Goal: Check status: Check status

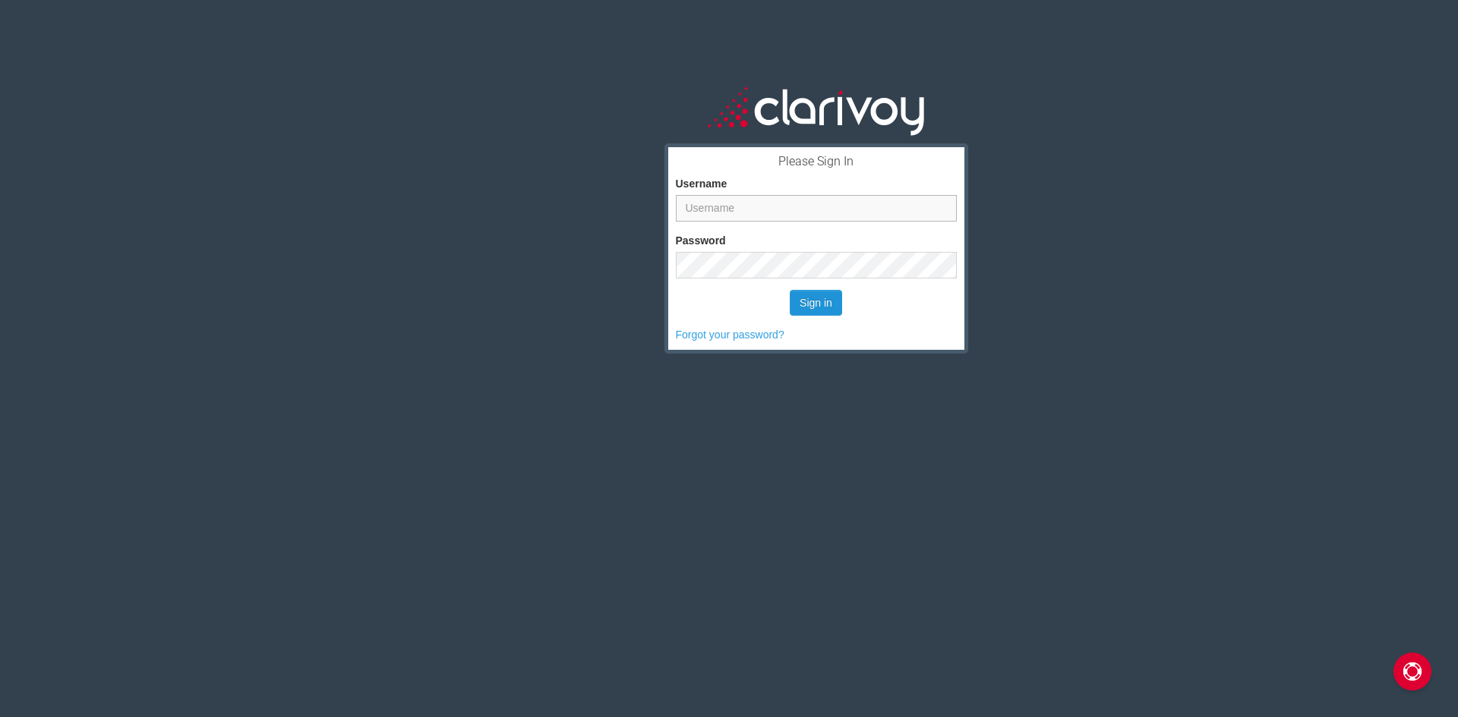
type input "scb@dwaynelane.com"
click at [817, 301] on button "Sign in" at bounding box center [816, 303] width 52 height 26
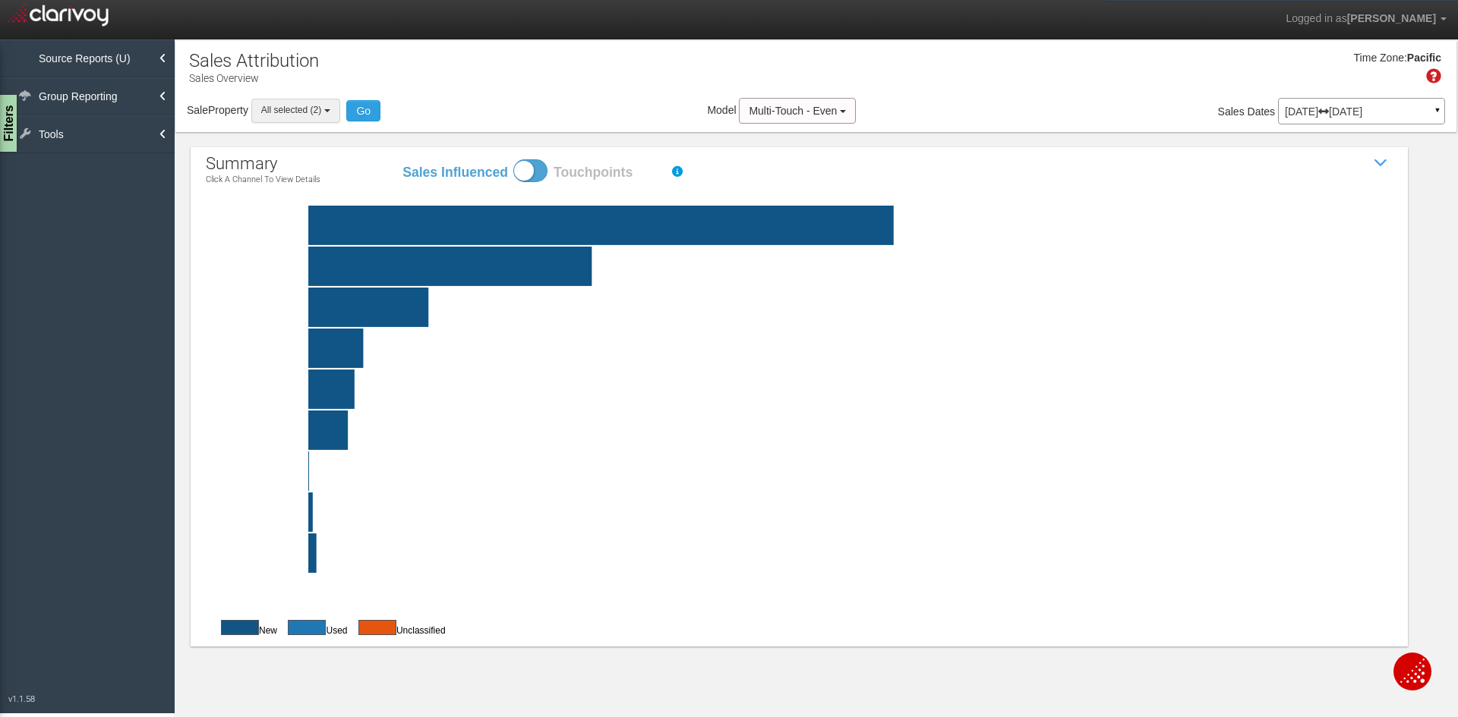
click at [336, 113] on button "All selected (2)" at bounding box center [295, 111] width 89 height 24
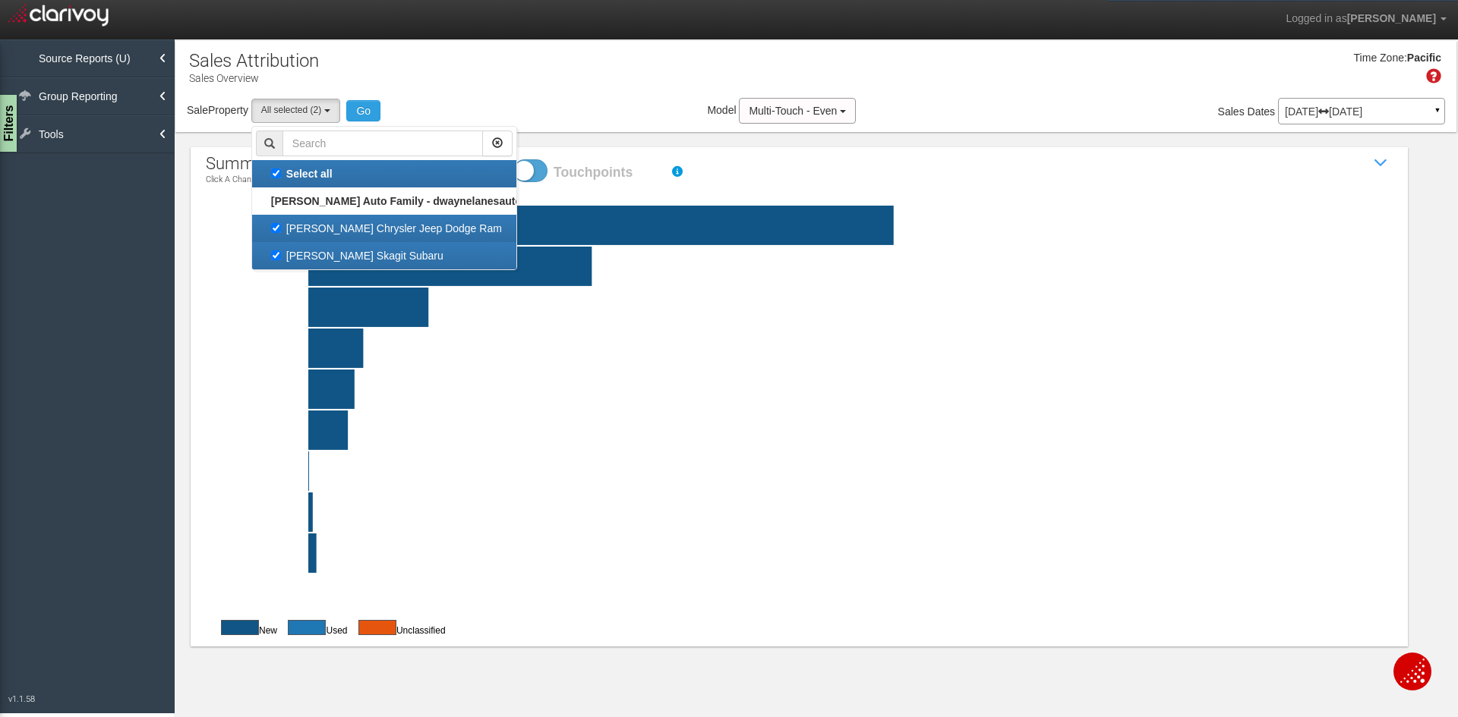
click at [323, 232] on label "[PERSON_NAME] Chrysler Jeep Dodge Ram" at bounding box center [384, 229] width 257 height 20
click at [281, 232] on input "[PERSON_NAME] Chrysler Jeep Dodge Ram" at bounding box center [276, 228] width 10 height 10
checkbox input "false"
select select "object:215"
checkbox input "false"
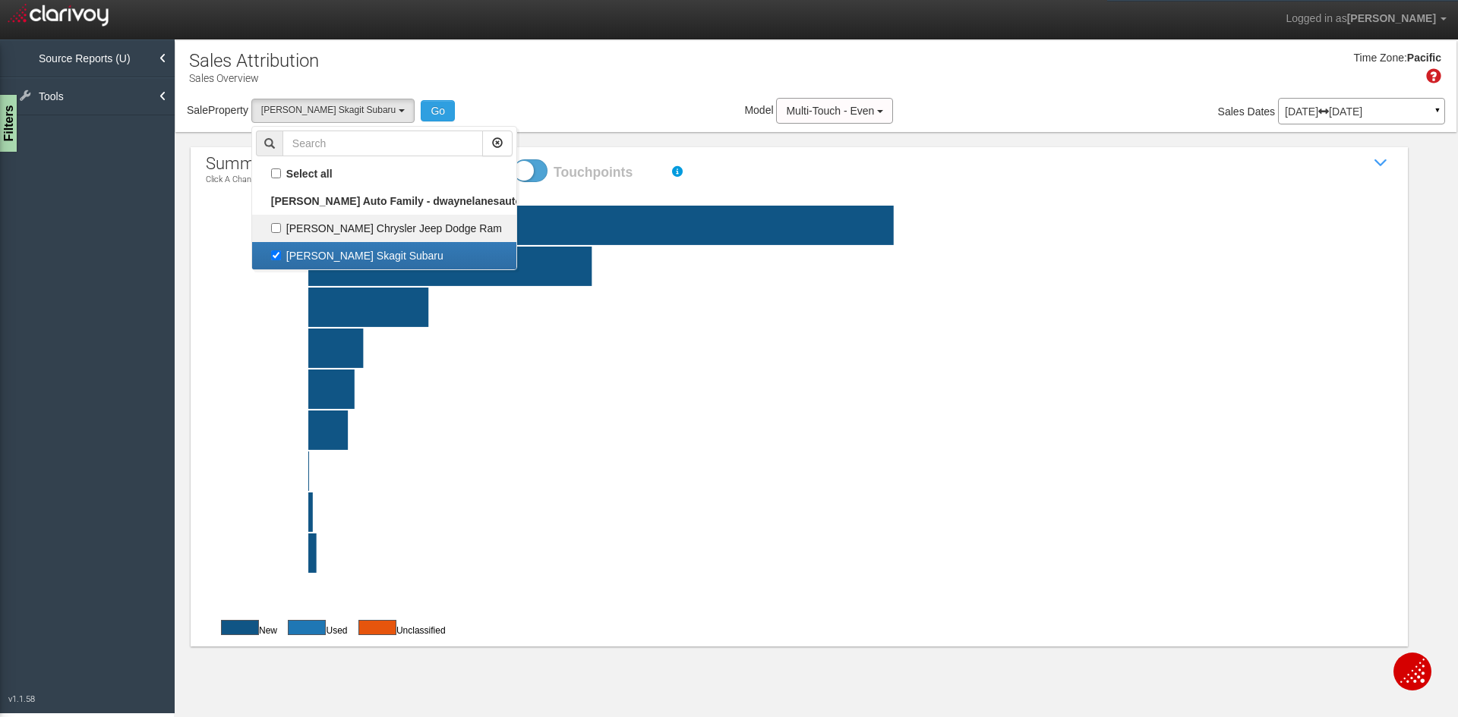
scroll to position [14, 0]
click at [424, 108] on button "Go" at bounding box center [438, 110] width 34 height 21
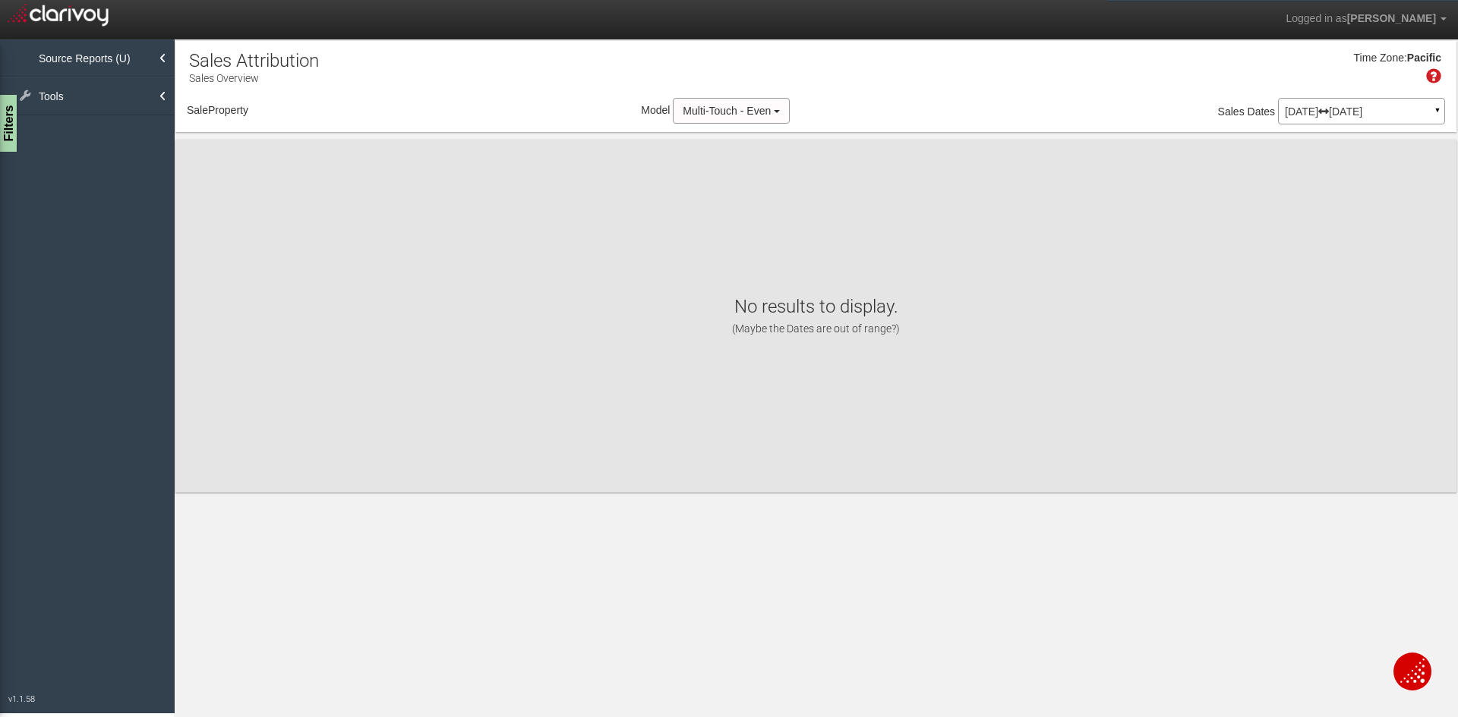
select select "object:277"
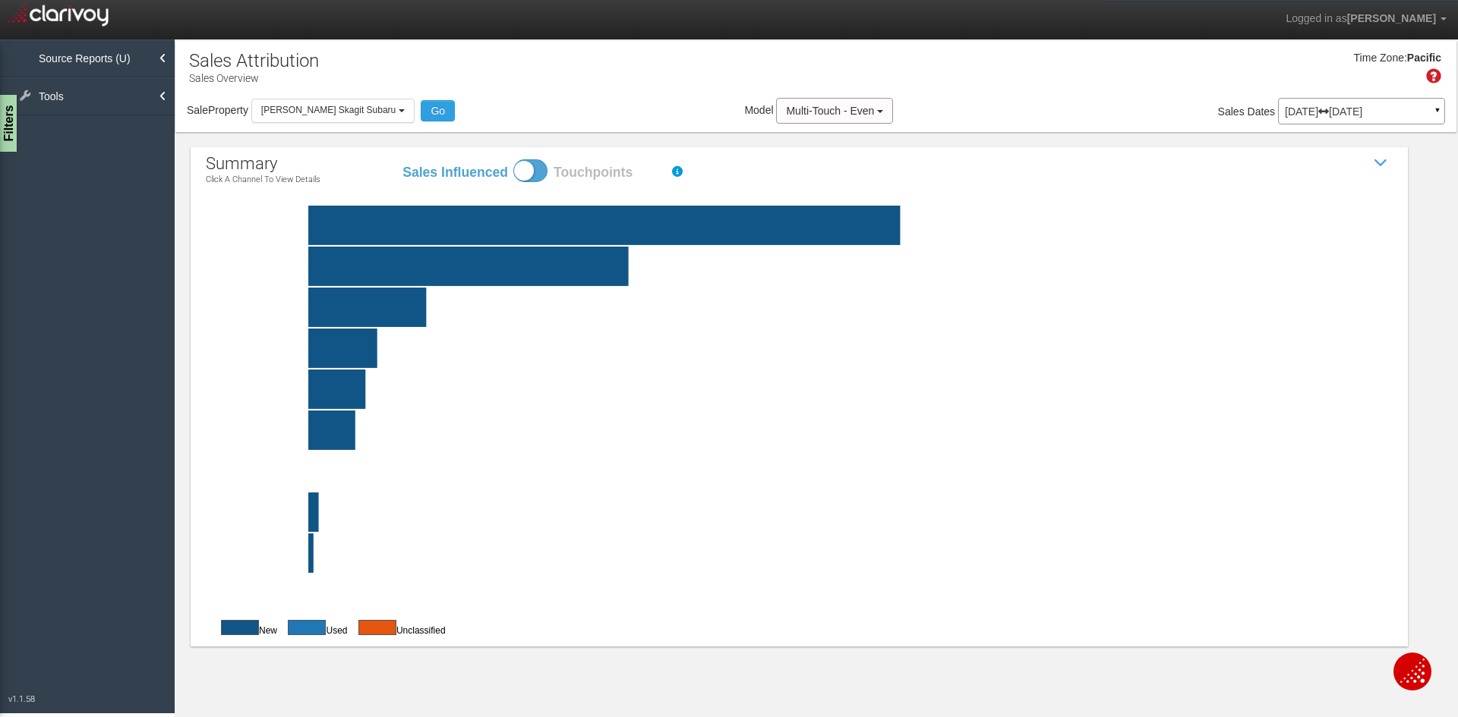
click at [639, 227] on rect at bounding box center [835, 225] width 1187 height 39
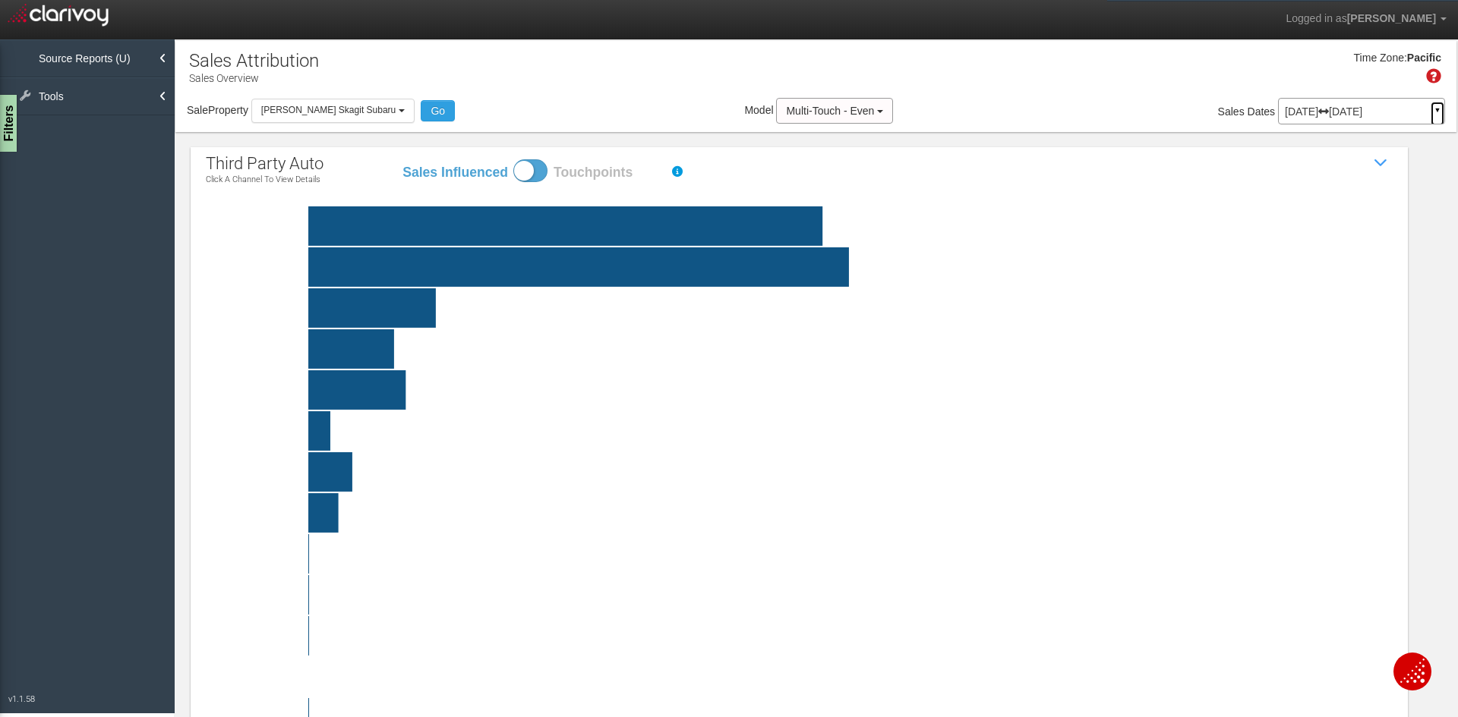
click at [1430, 104] on link "▼" at bounding box center [1437, 114] width 14 height 24
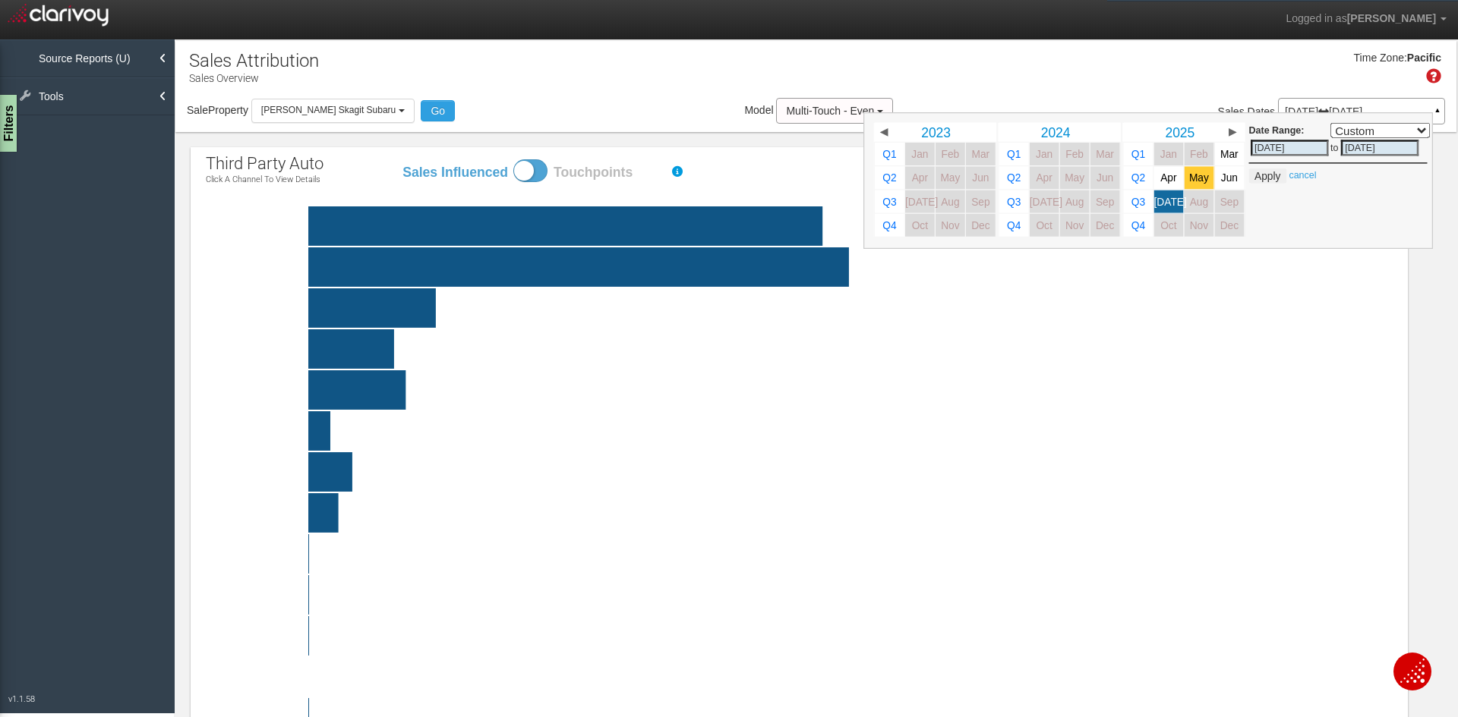
click at [1190, 178] on span "May" at bounding box center [1199, 177] width 20 height 11
select select ","
type input "[DATE]"
click at [1161, 204] on span "[DATE]" at bounding box center [1170, 201] width 33 height 11
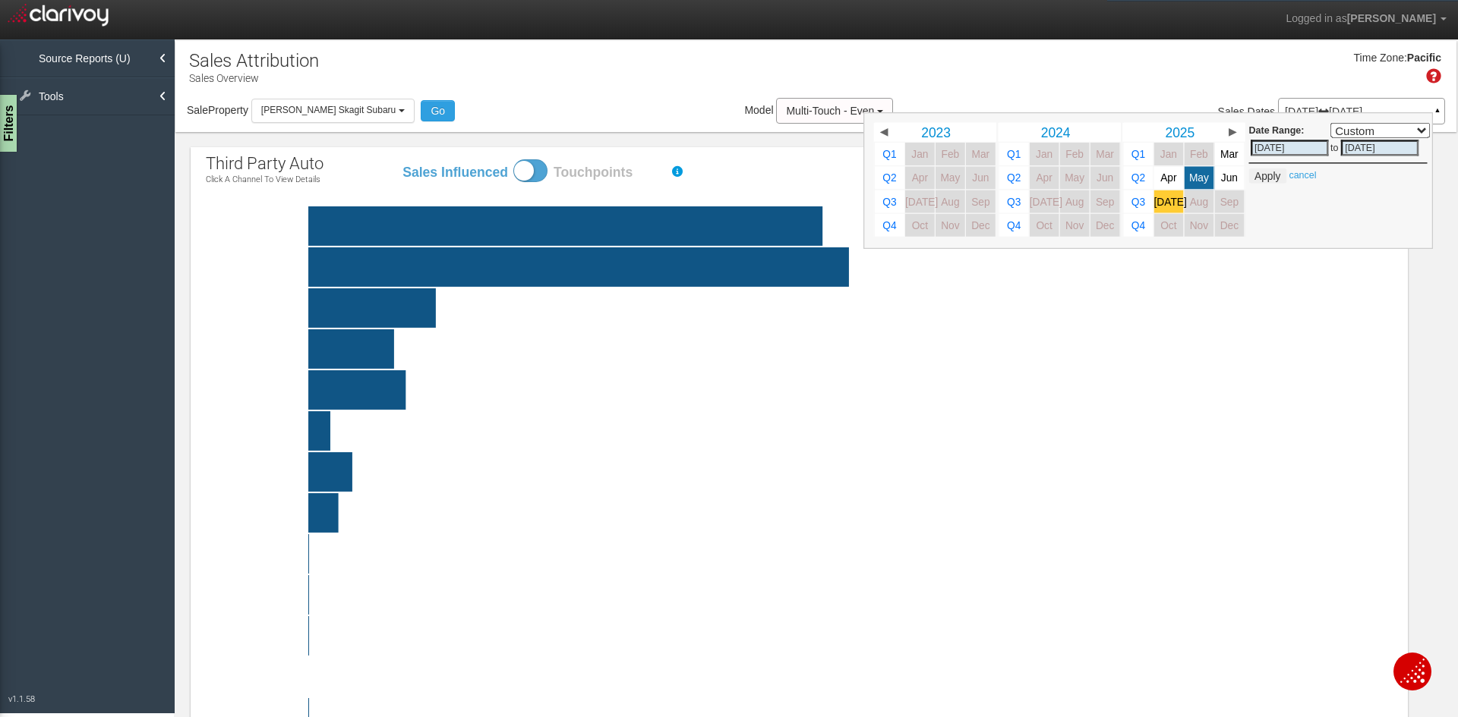
select select ","
type input "[DATE]"
click at [1254, 180] on button "Apply" at bounding box center [1267, 176] width 37 height 15
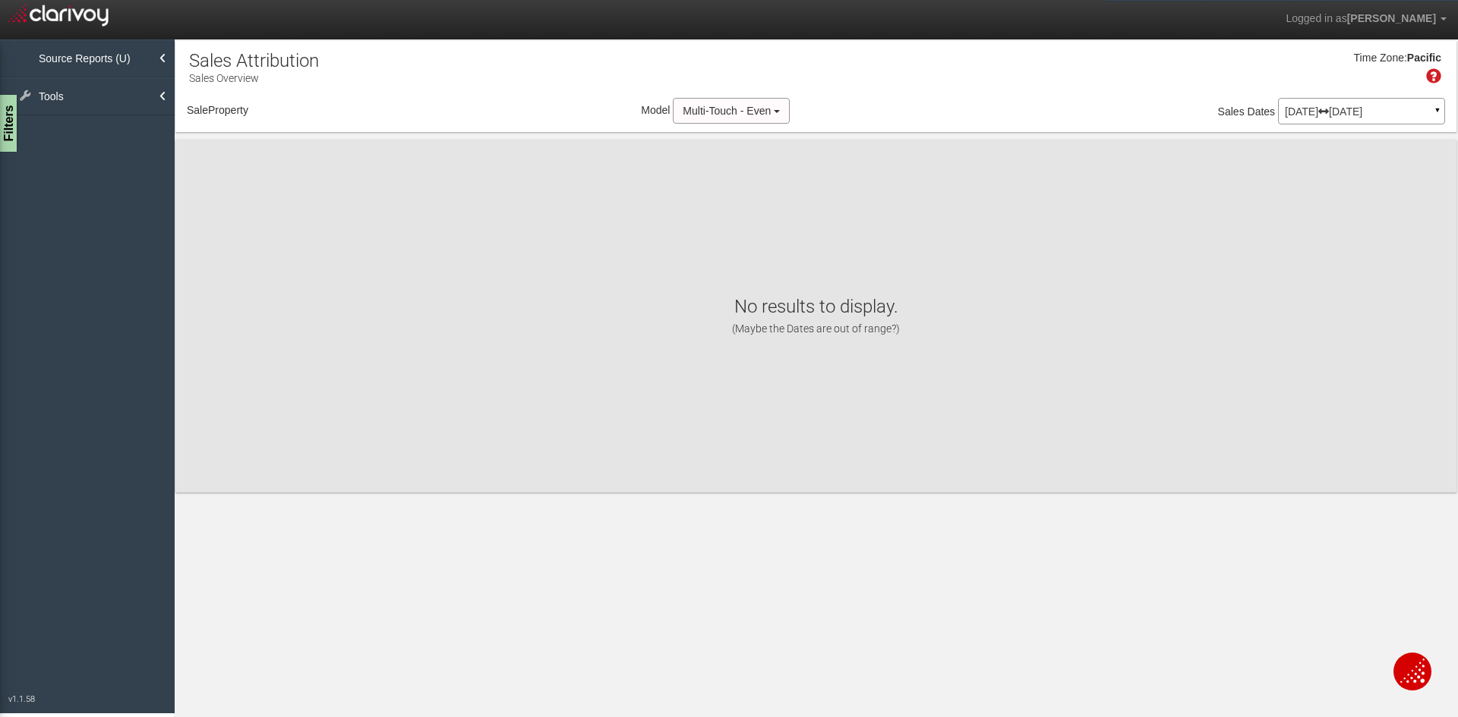
select select "object:316"
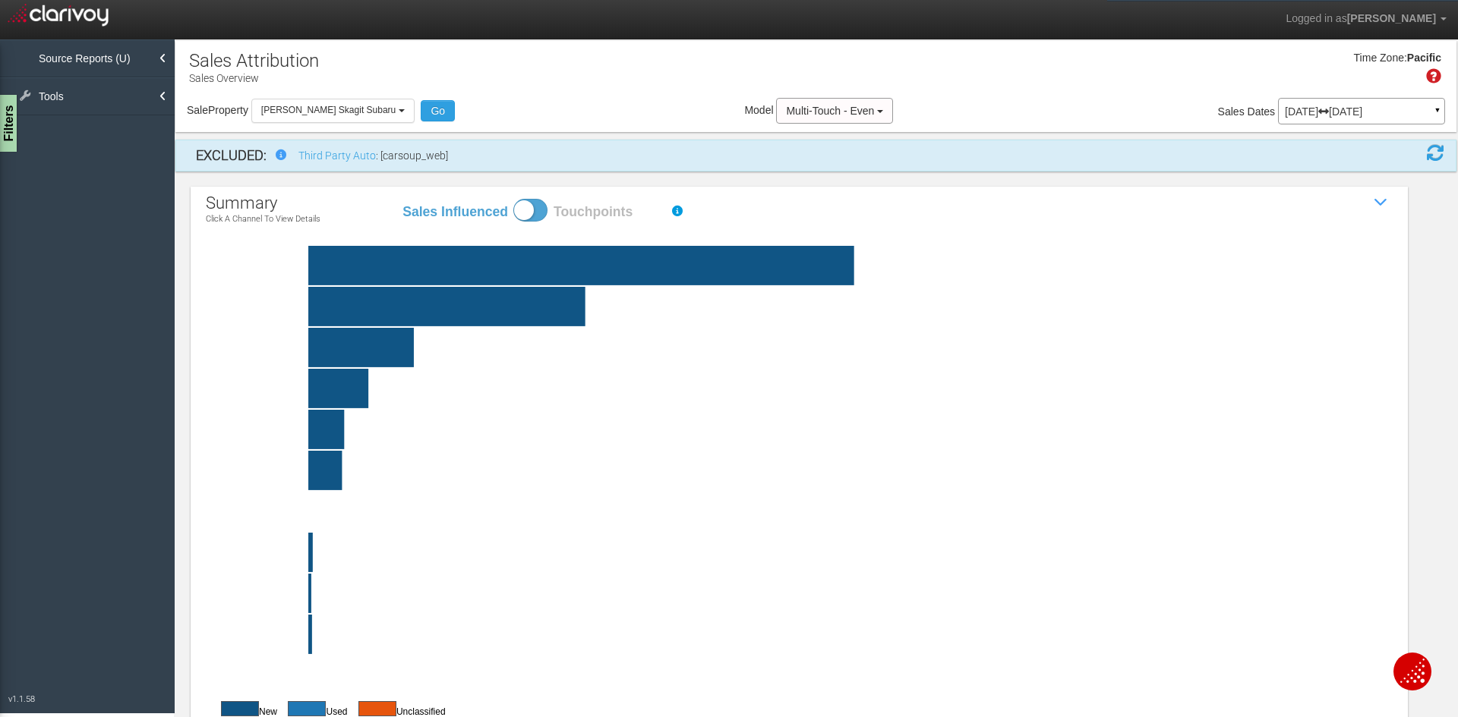
click at [447, 260] on rect at bounding box center [835, 265] width 1187 height 39
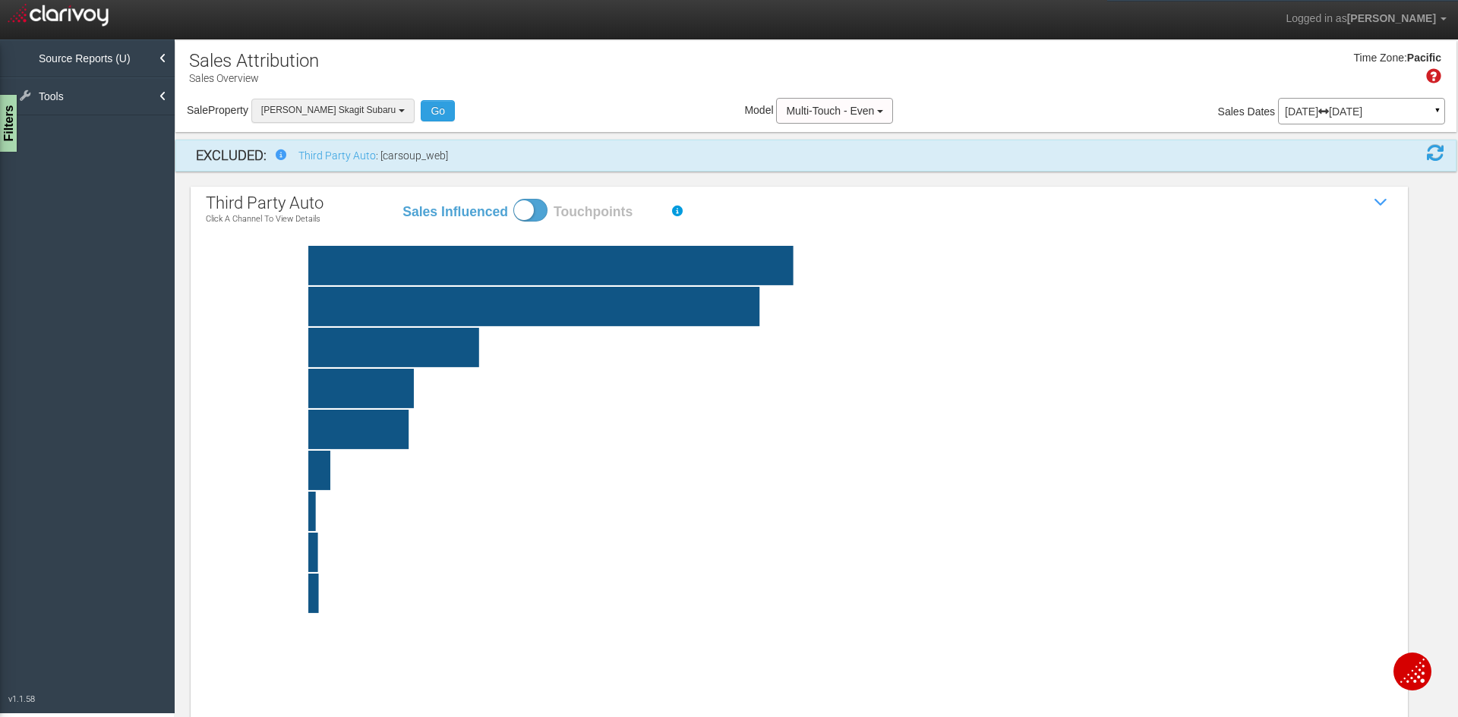
click at [393, 114] on button "[PERSON_NAME] Skagit Subaru" at bounding box center [332, 111] width 163 height 24
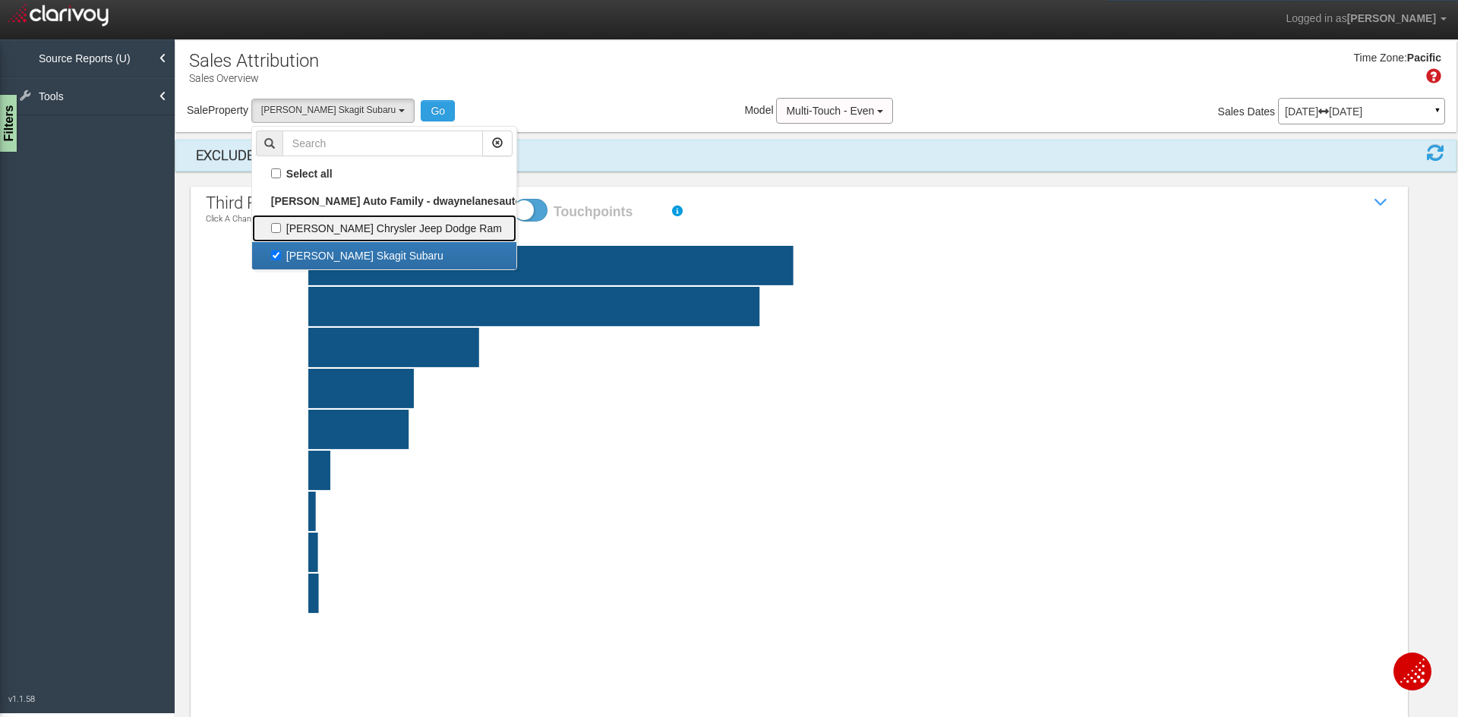
click at [367, 226] on label "[PERSON_NAME] Chrysler Jeep Dodge Ram" at bounding box center [384, 229] width 257 height 20
click at [281, 226] on input "[PERSON_NAME] Chrysler Jeep Dodge Ram" at bounding box center [276, 228] width 10 height 10
checkbox input "true"
select select "object:315"
checkbox input "true"
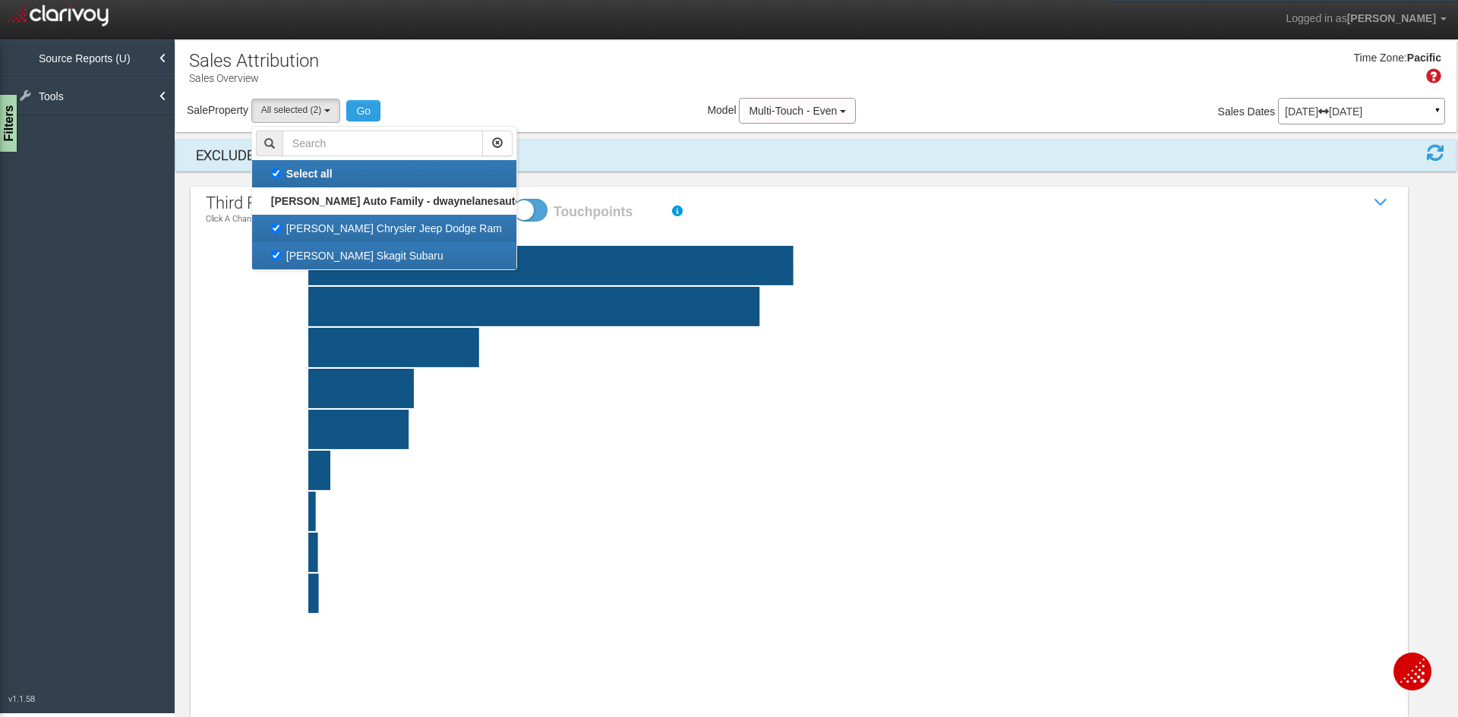
scroll to position [27, 0]
click at [370, 110] on button "Go" at bounding box center [363, 110] width 34 height 21
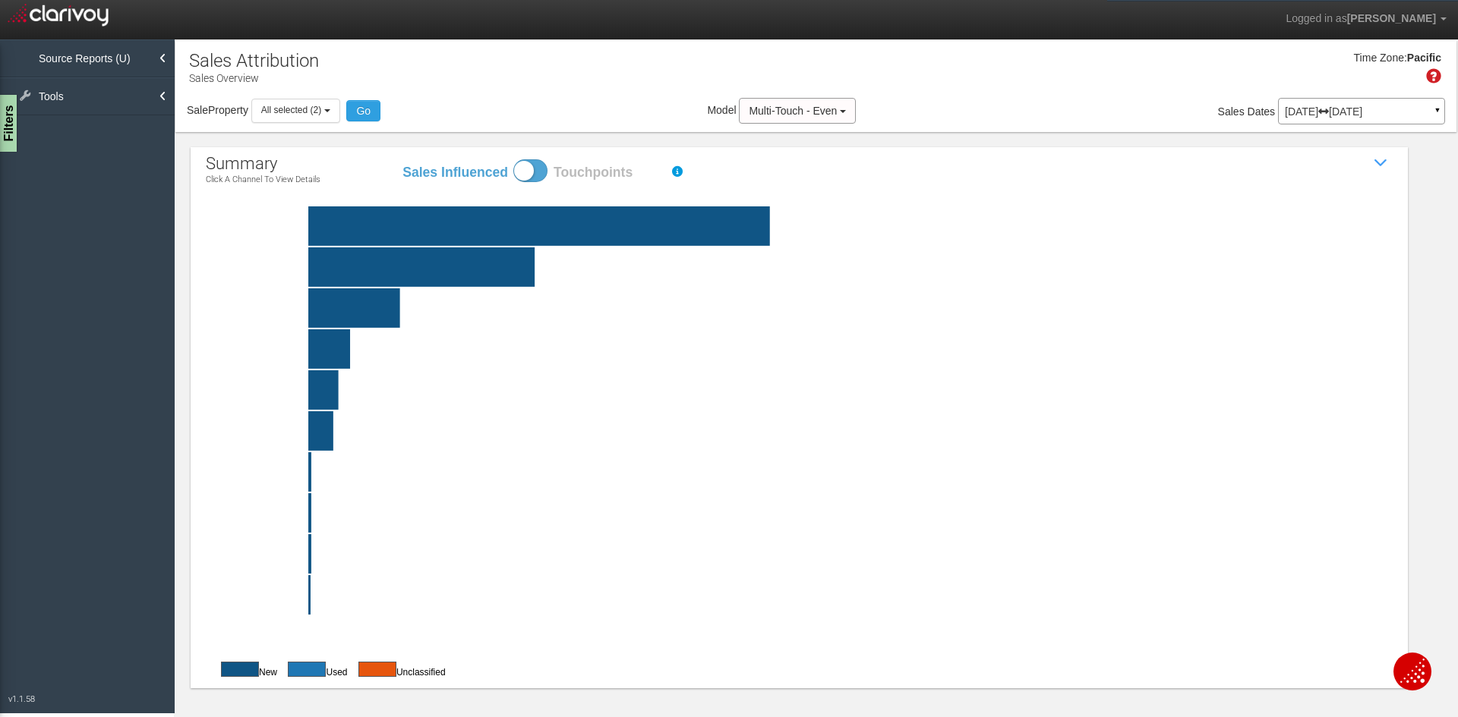
click at [471, 227] on rect at bounding box center [835, 226] width 1187 height 39
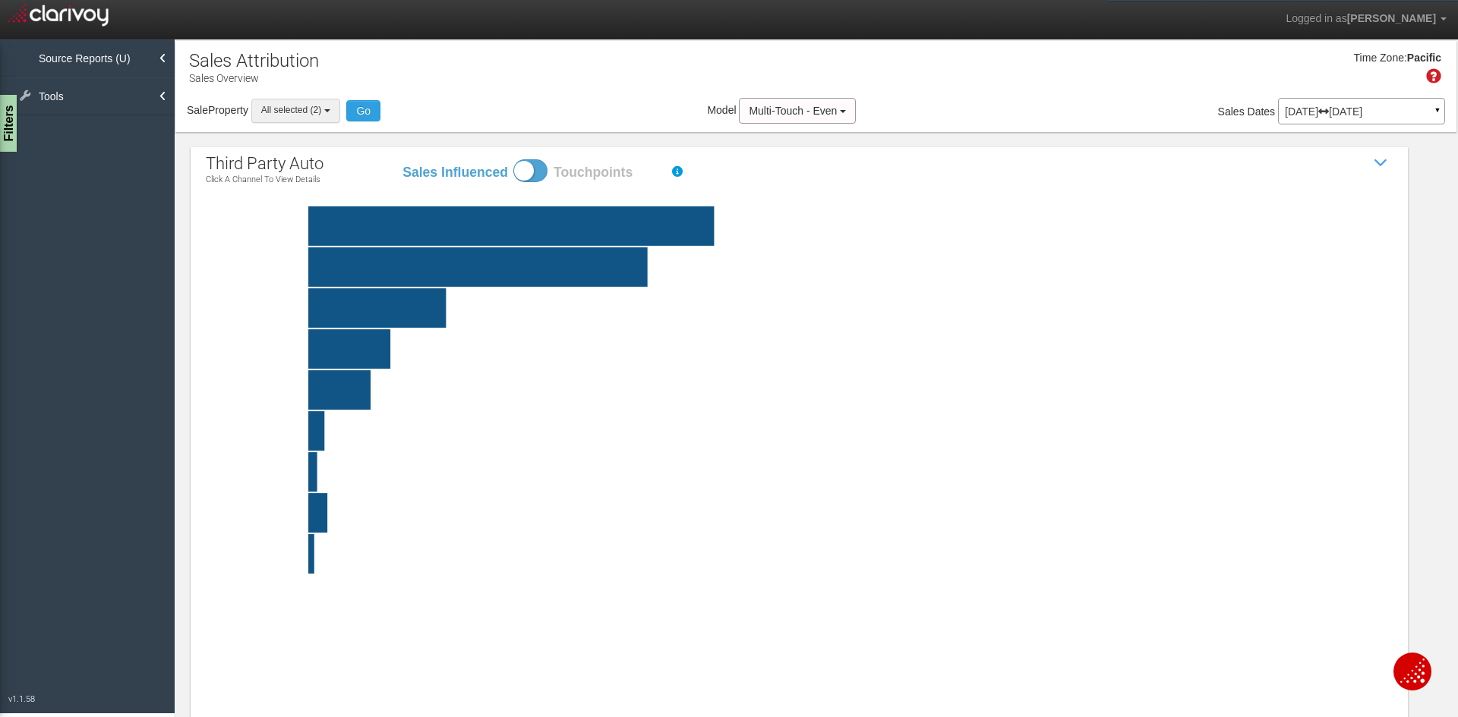
click at [326, 109] on b "button" at bounding box center [327, 110] width 6 height 3
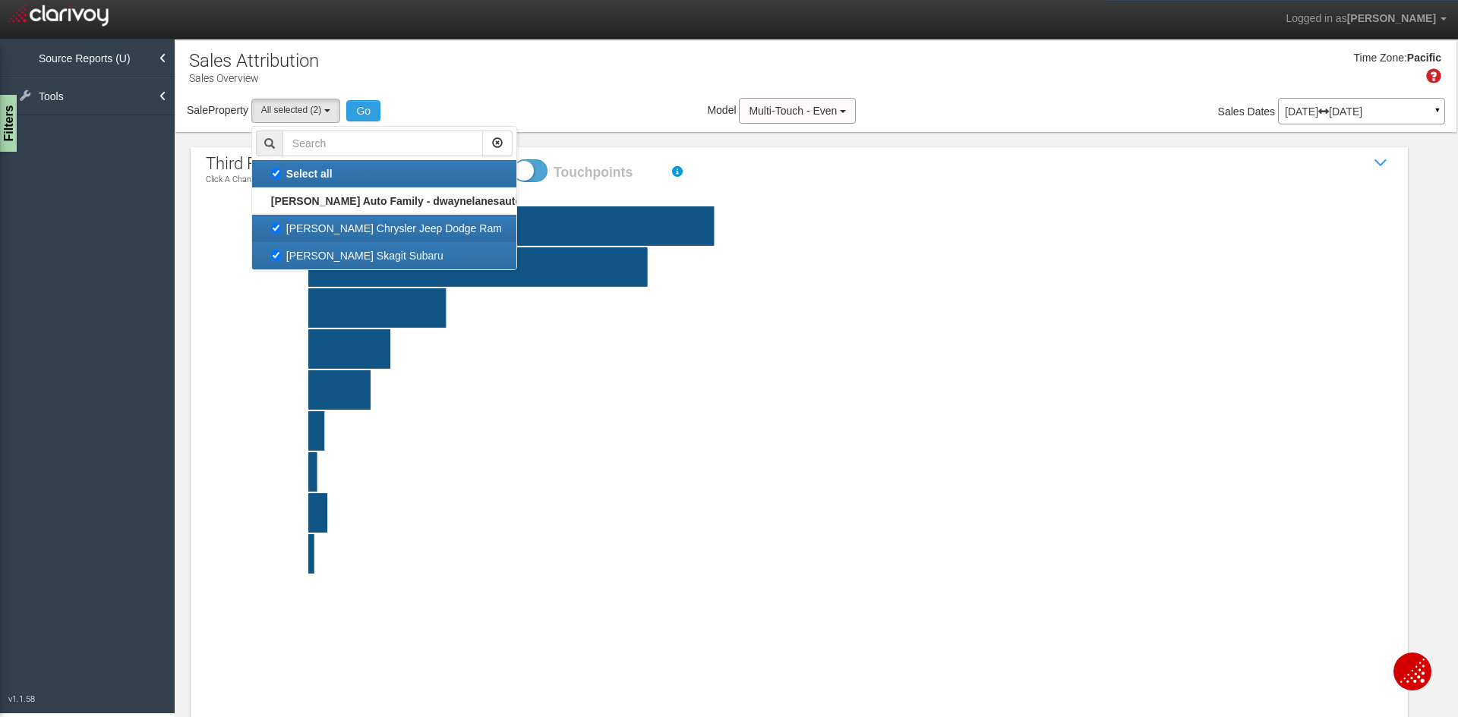
click at [320, 258] on label "[PERSON_NAME] Skagit Subaru" at bounding box center [384, 256] width 257 height 20
click at [281, 258] on input "[PERSON_NAME] Skagit Subaru" at bounding box center [276, 256] width 10 height 10
checkbox input "false"
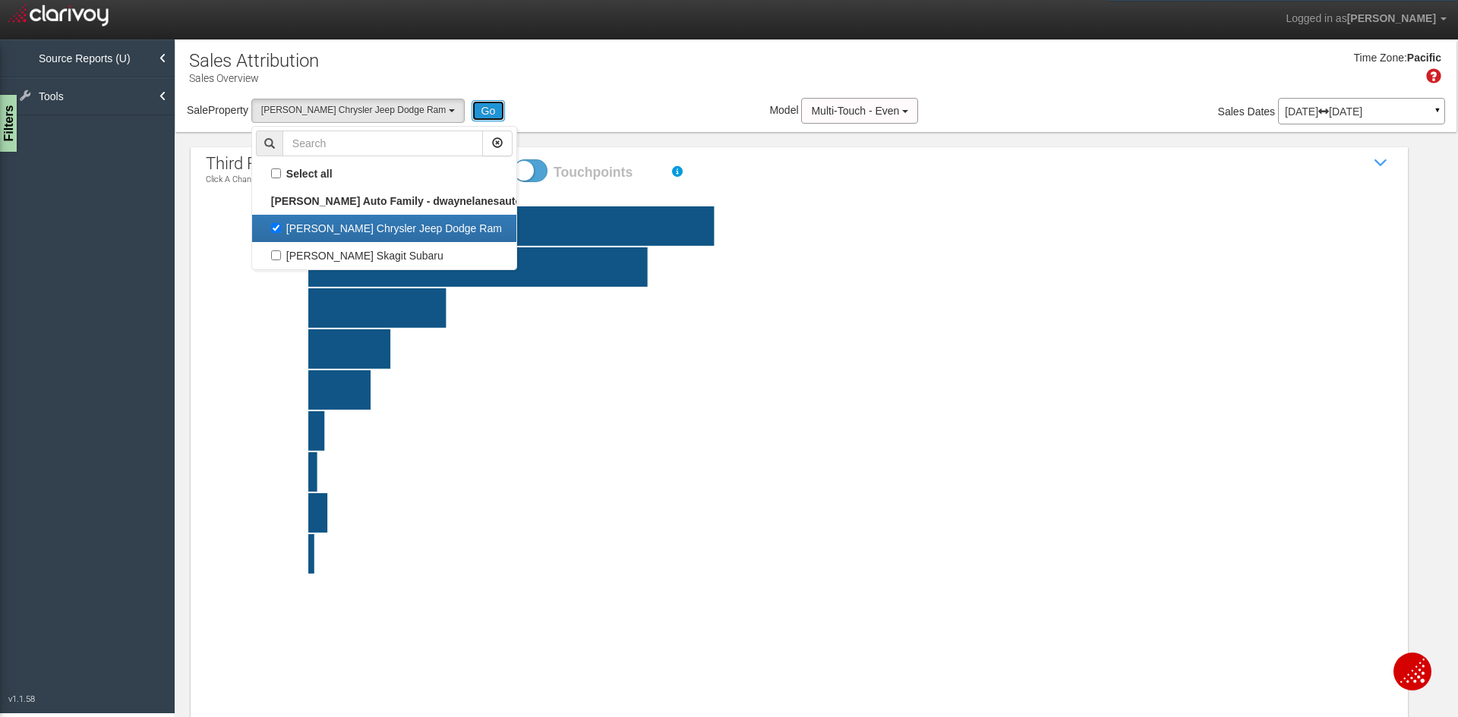
click at [475, 112] on button "Go" at bounding box center [488, 110] width 34 height 21
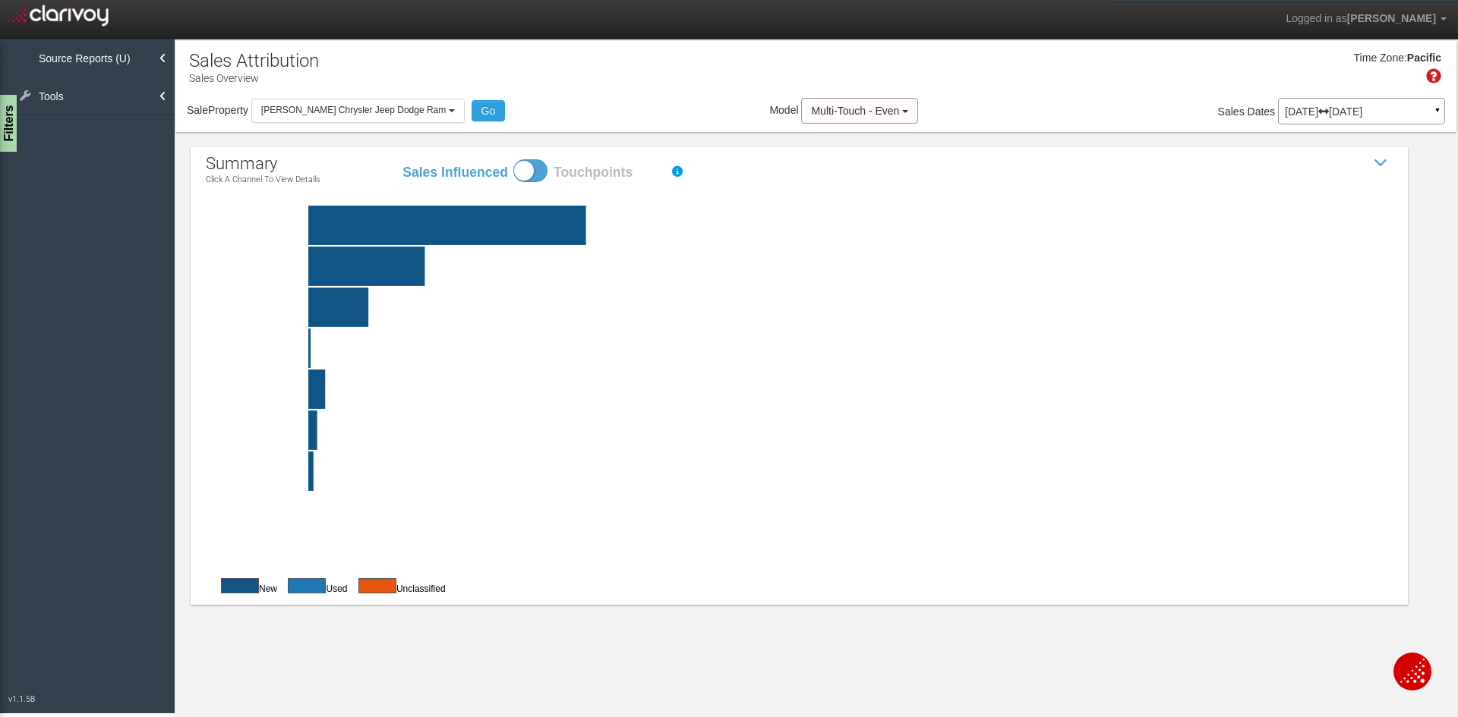
click at [465, 229] on rect at bounding box center [835, 225] width 1187 height 39
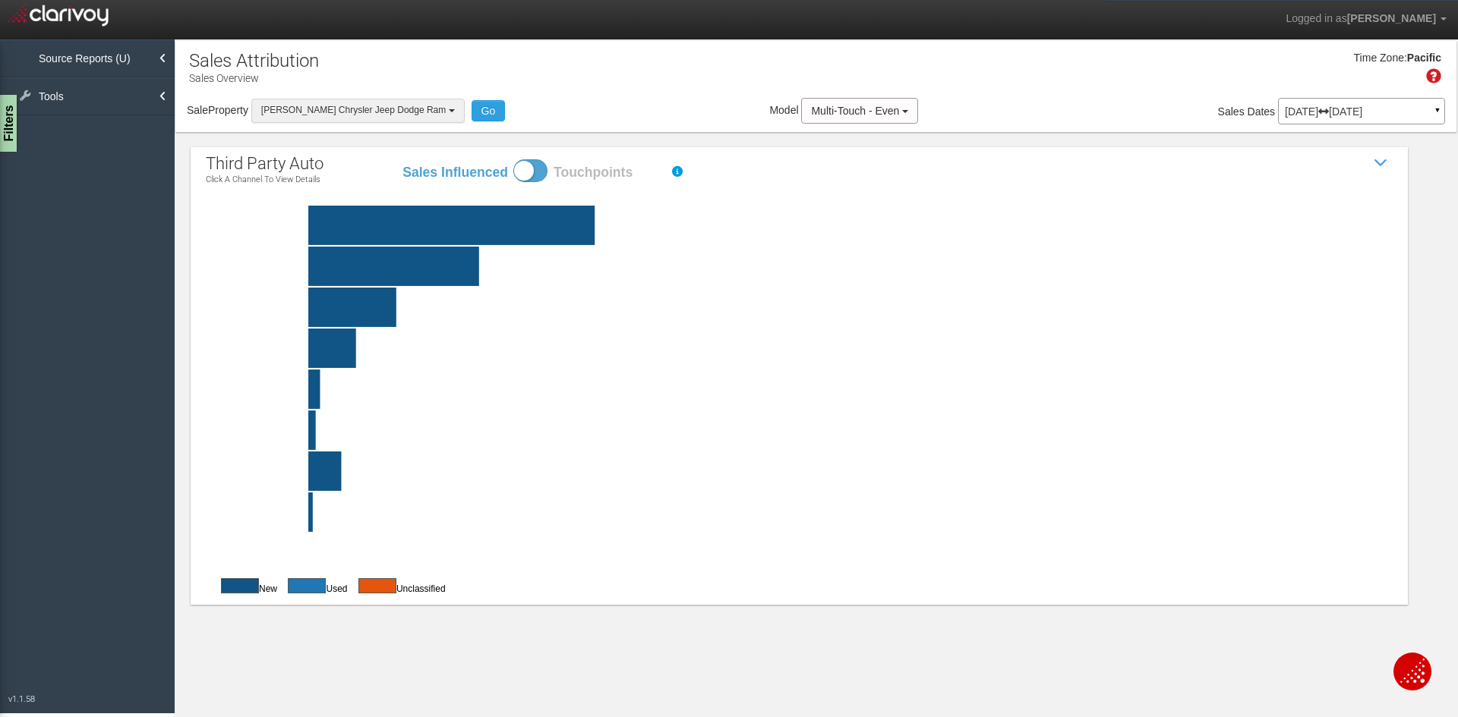
click at [449, 110] on b "button" at bounding box center [452, 110] width 6 height 3
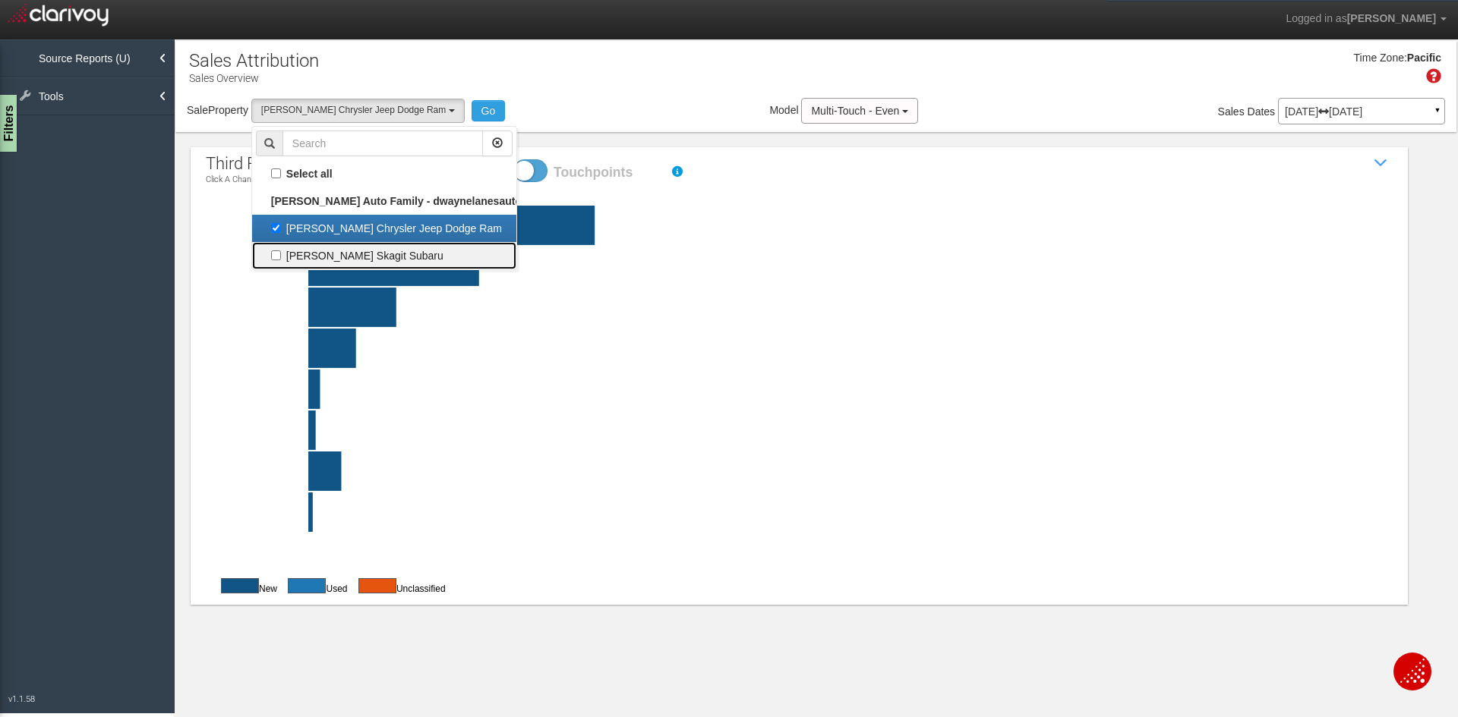
click at [279, 259] on label "[PERSON_NAME] Skagit Subaru" at bounding box center [384, 256] width 257 height 20
click at [279, 259] on input "[PERSON_NAME] Skagit Subaru" at bounding box center [276, 256] width 10 height 10
checkbox input "true"
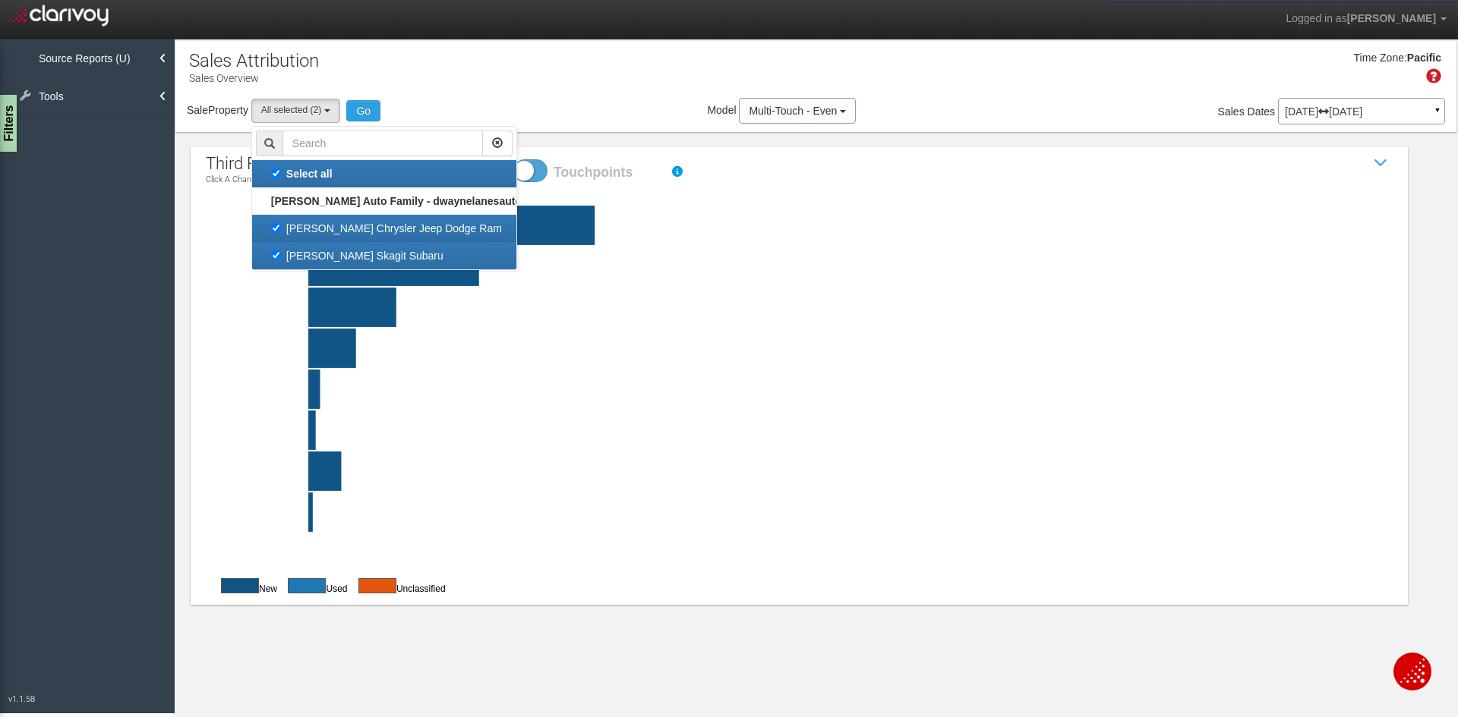
click at [279, 229] on label "[PERSON_NAME] Chrysler Jeep Dodge Ram" at bounding box center [384, 229] width 257 height 20
click at [279, 229] on input "[PERSON_NAME] Chrysler Jeep Dodge Ram" at bounding box center [276, 228] width 10 height 10
checkbox input "false"
select select "object:440"
checkbox input "false"
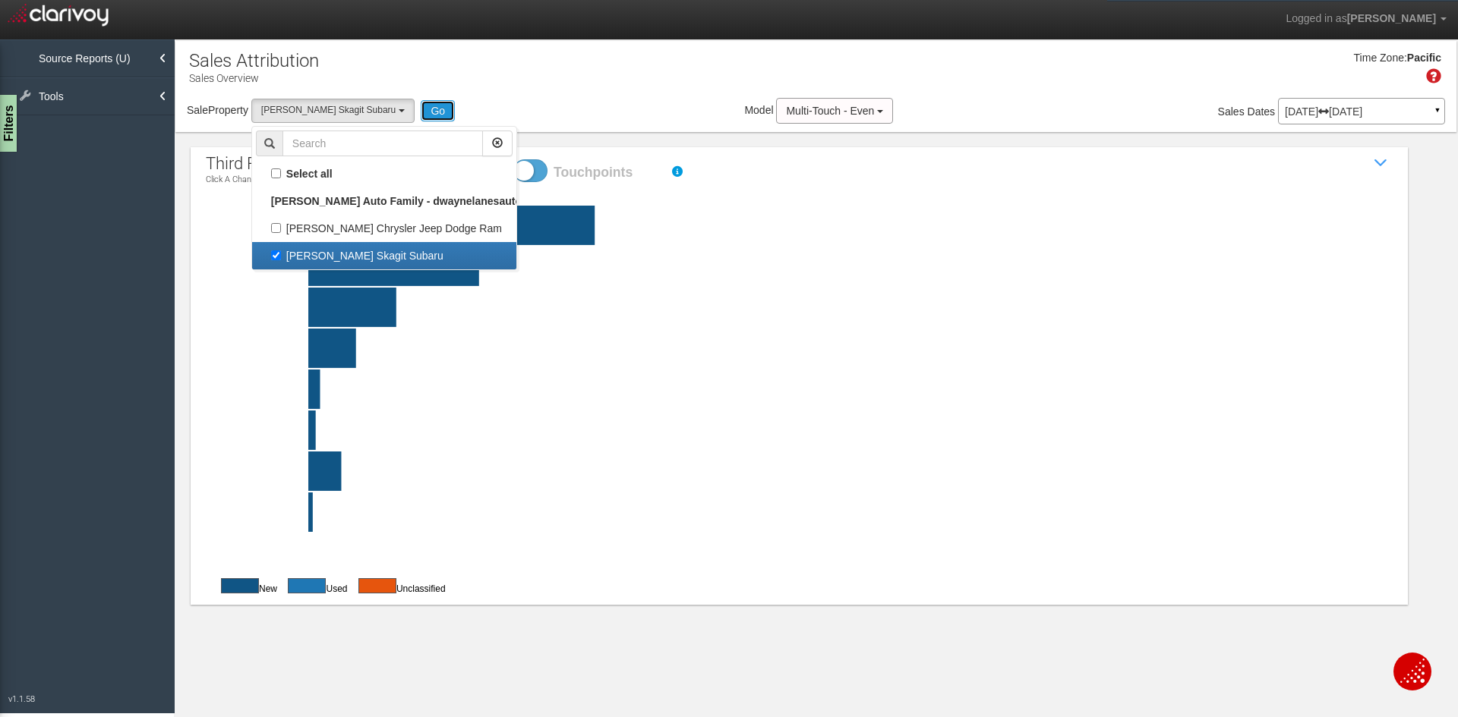
click at [430, 104] on button "Go" at bounding box center [438, 110] width 34 height 21
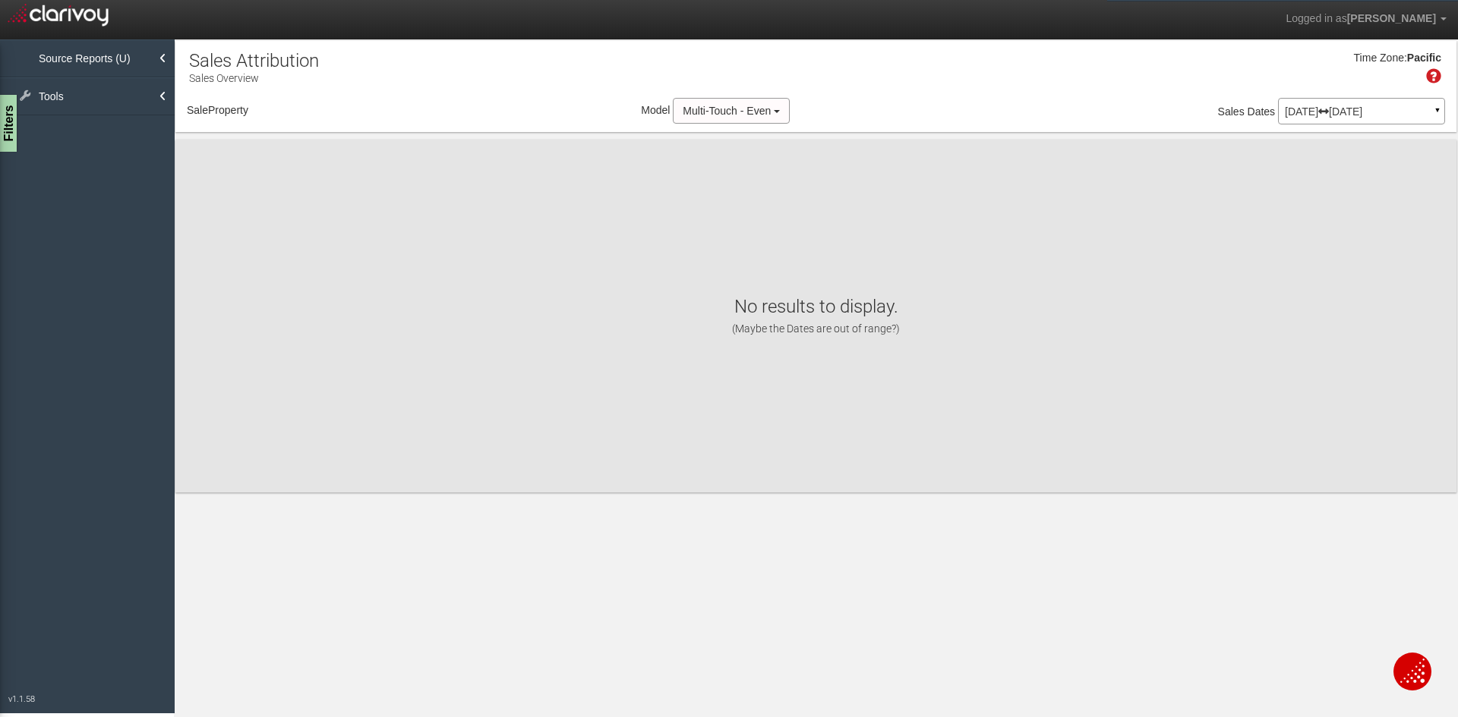
select select "object:502"
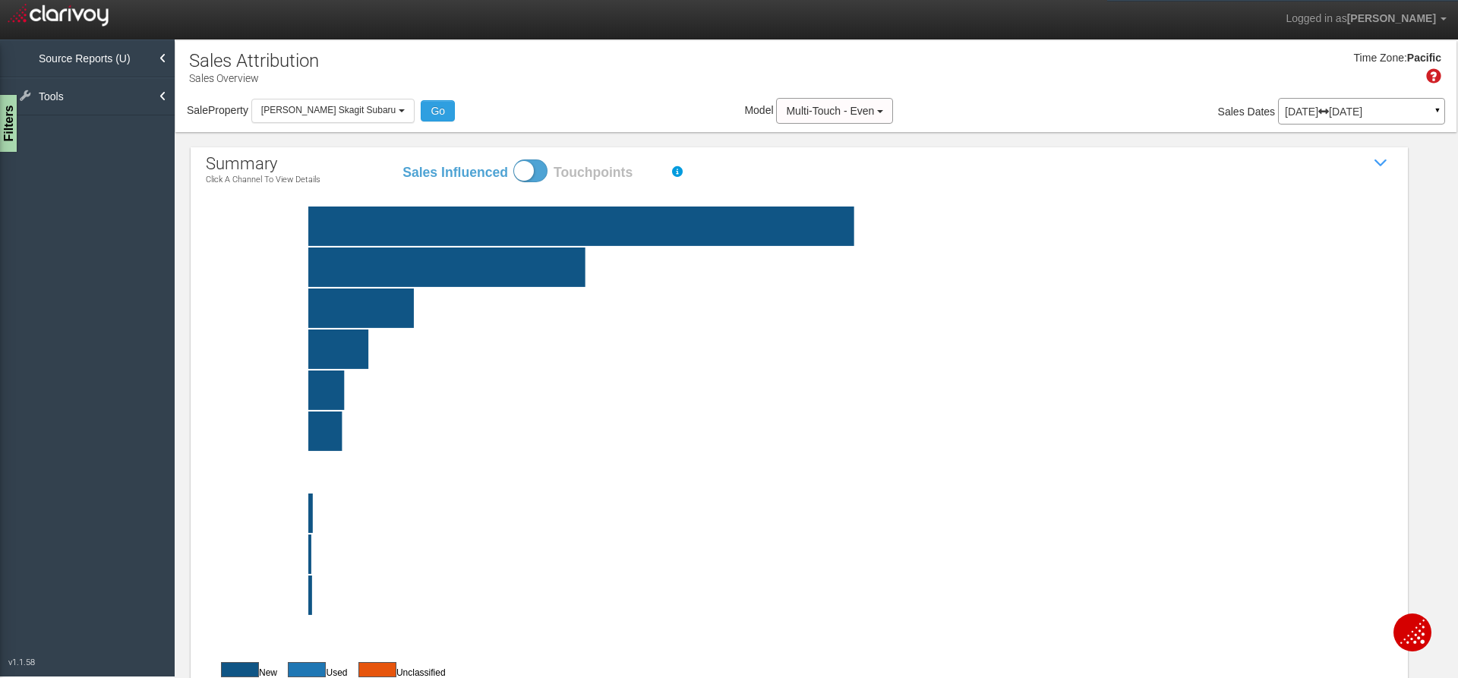
click at [531, 229] on rect at bounding box center [835, 226] width 1187 height 39
